Goal: Task Accomplishment & Management: Complete application form

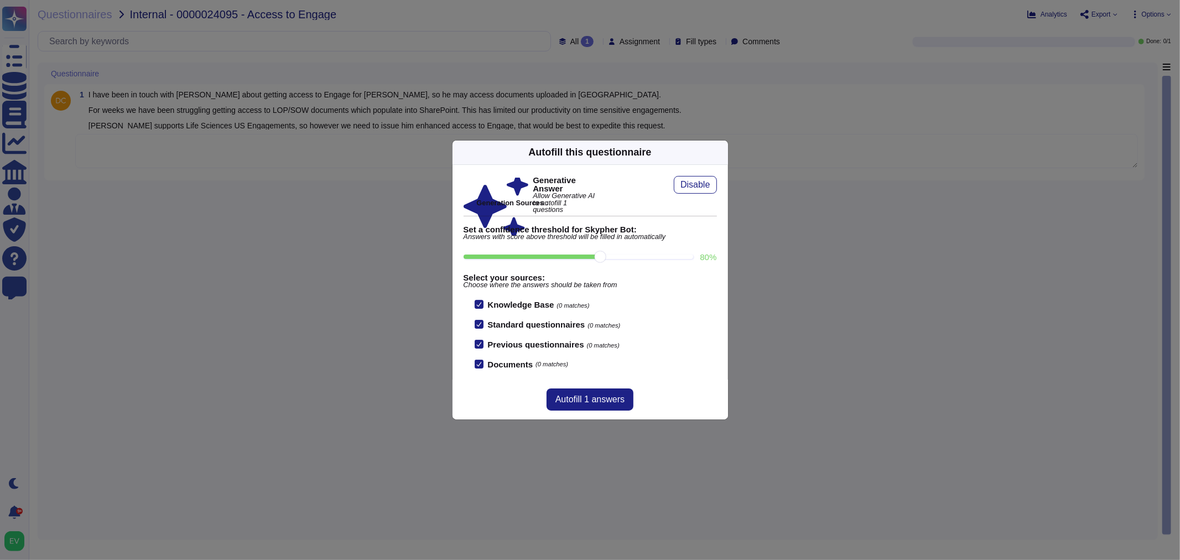
click at [707, 149] on div "Autofill this questionnaire" at bounding box center [591, 153] width 276 height 24
click at [722, 152] on icon at bounding box center [722, 152] width 0 height 0
